Goal: Obtain resource: Obtain resource

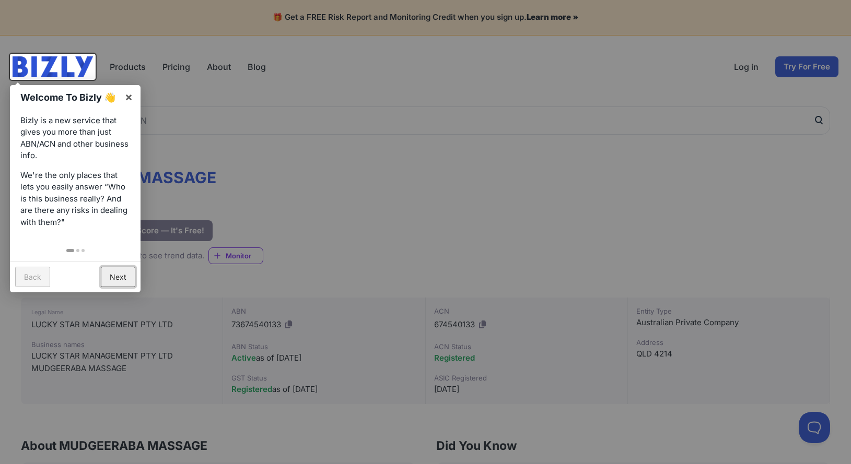
click at [116, 278] on link "Next" at bounding box center [118, 277] width 34 height 20
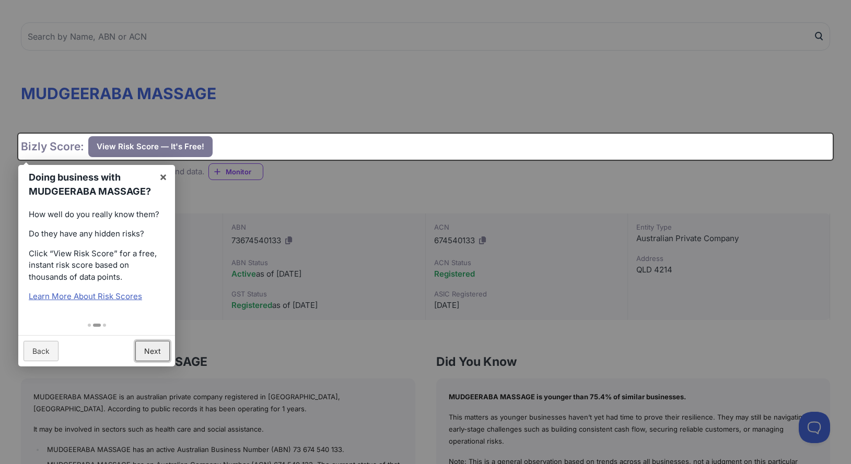
scroll to position [107, 0]
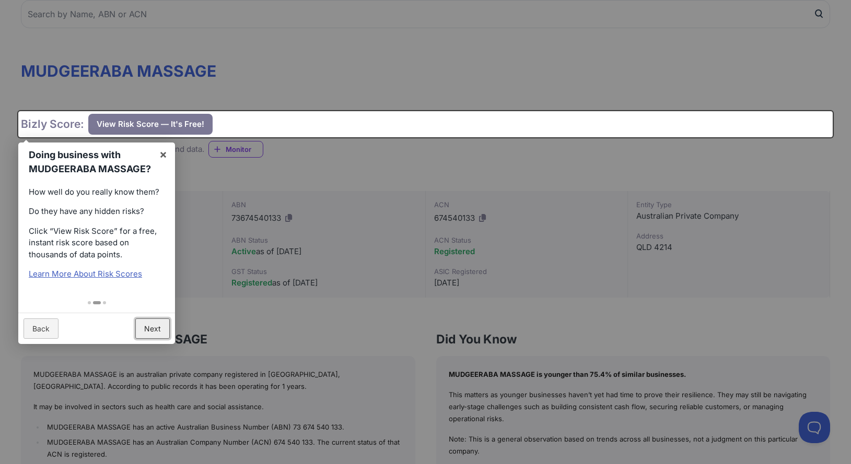
click at [149, 328] on link "Next" at bounding box center [152, 328] width 34 height 20
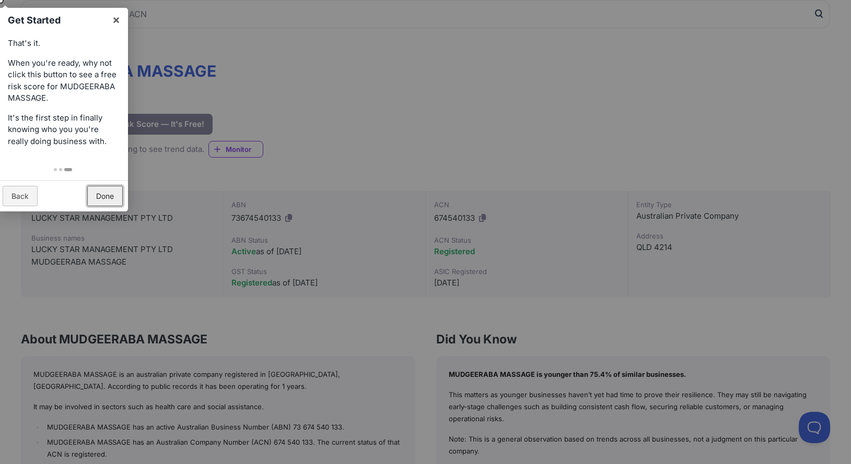
click at [102, 192] on link "Done" at bounding box center [105, 196] width 36 height 20
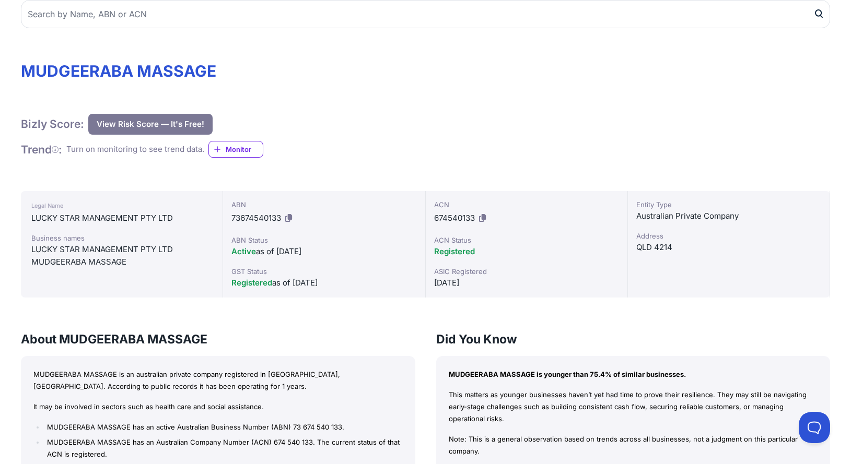
click at [142, 125] on button "View Risk Score — It's Free!" at bounding box center [150, 124] width 124 height 21
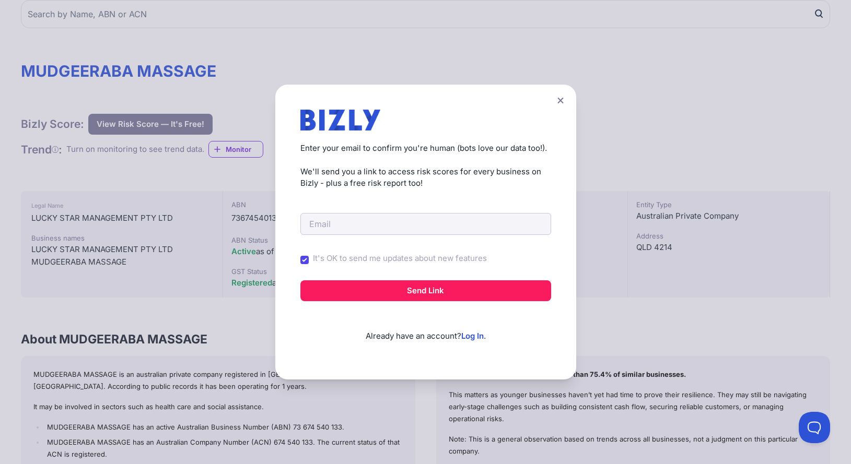
click at [560, 100] on icon at bounding box center [560, 100] width 6 height 7
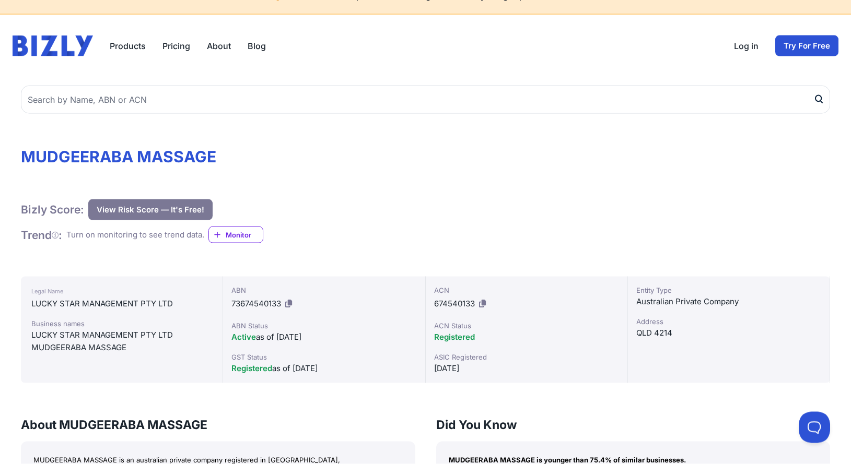
scroll to position [0, 0]
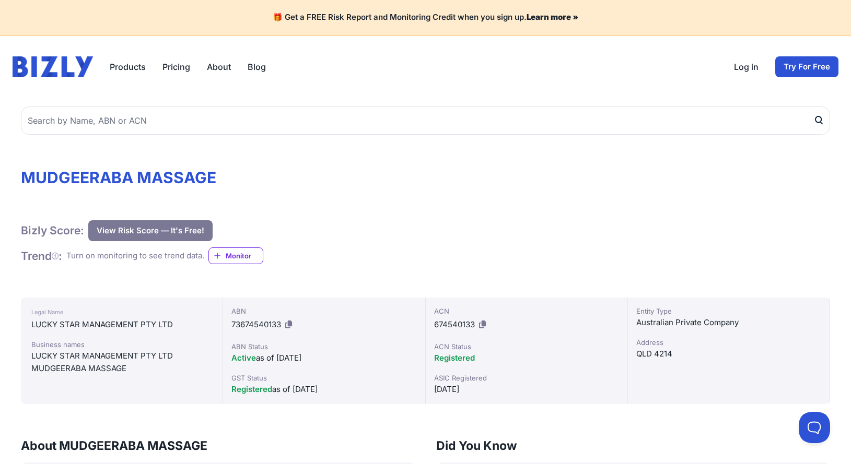
click at [140, 233] on button "View Risk Score — It's Free!" at bounding box center [150, 230] width 124 height 21
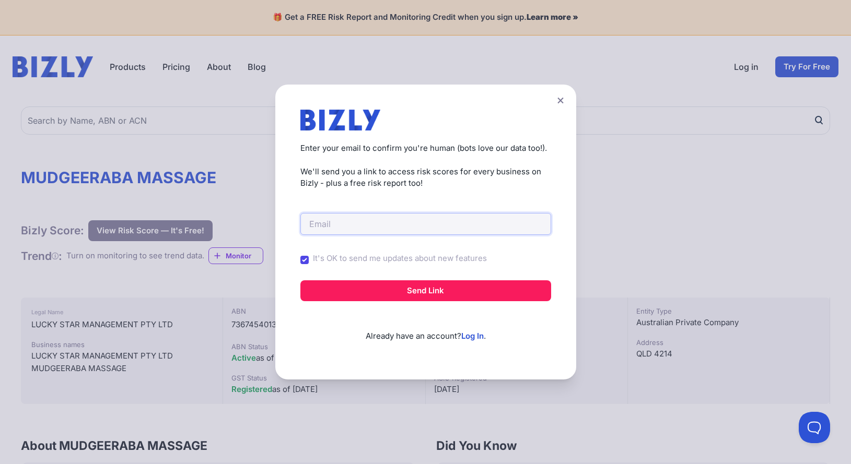
click at [325, 216] on input "email" at bounding box center [425, 224] width 251 height 22
type input "[EMAIL_ADDRESS][DOMAIN_NAME]"
click at [302, 260] on input "It's OK to send me updates about new features" at bounding box center [304, 260] width 8 height 8
checkbox input "false"
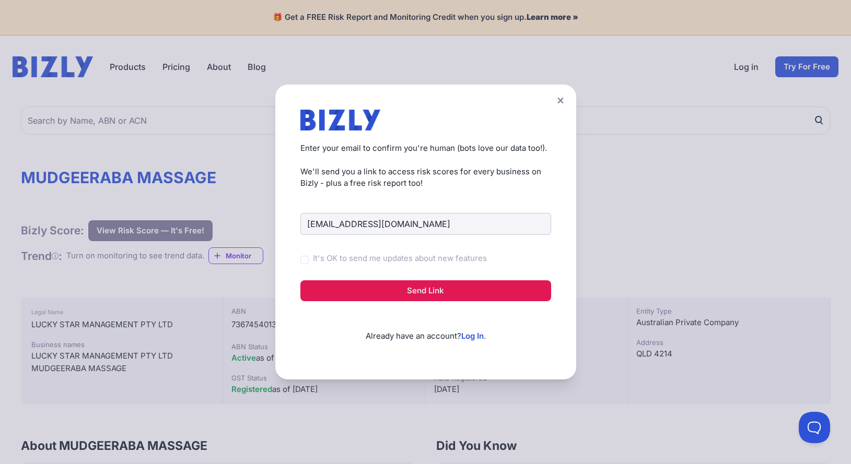
click at [423, 290] on button "Send Link" at bounding box center [425, 290] width 251 height 21
click at [428, 291] on button "Send Link" at bounding box center [425, 290] width 251 height 21
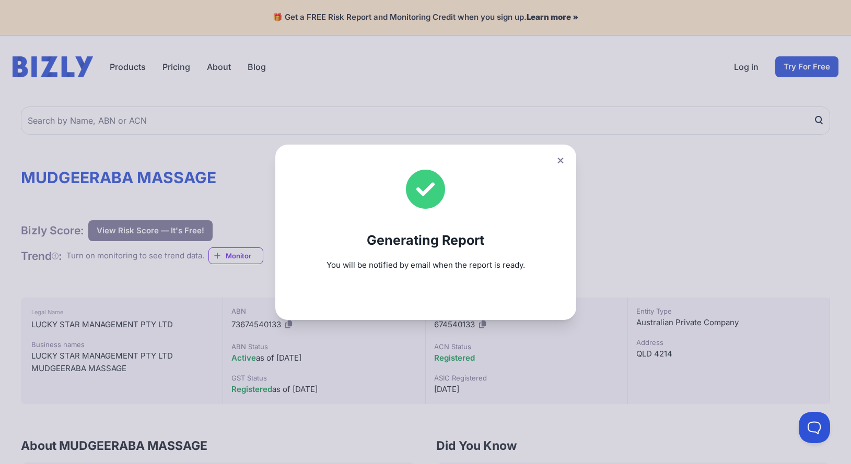
click at [559, 162] on icon at bounding box center [560, 160] width 6 height 7
